Goal: Browse casually

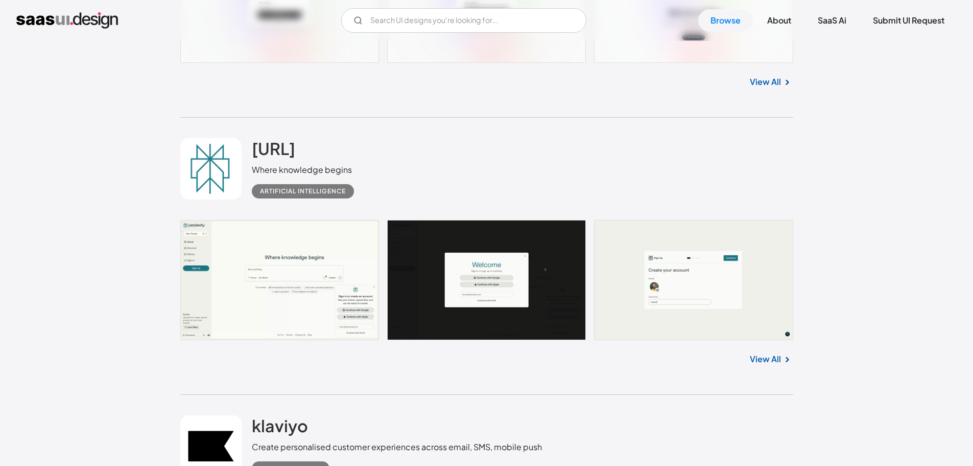
scroll to position [2095, 0]
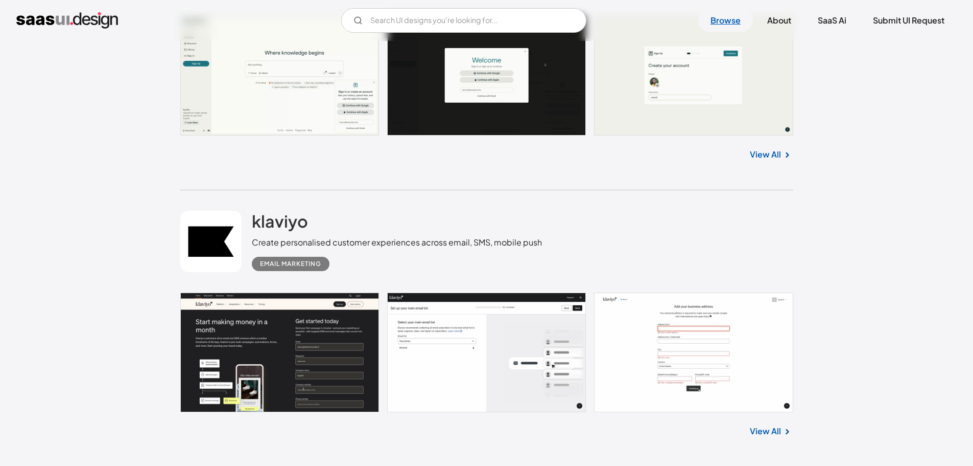
click at [725, 22] on link "Browse" at bounding box center [726, 20] width 55 height 22
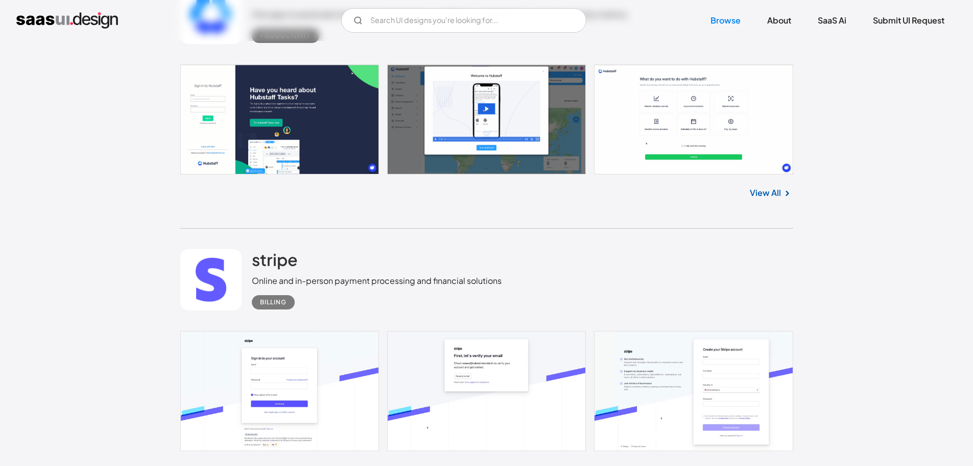
scroll to position [16300, 0]
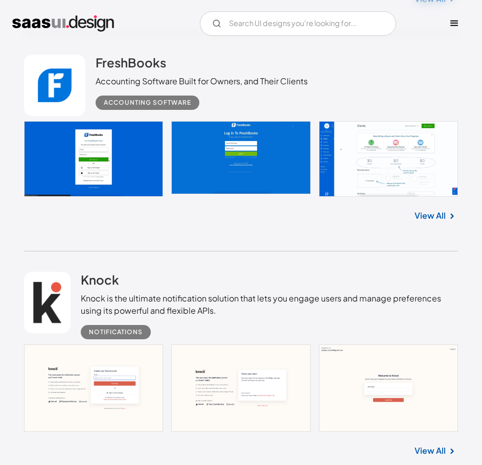
scroll to position [11839, 0]
